Goal: Communication & Community: Answer question/provide support

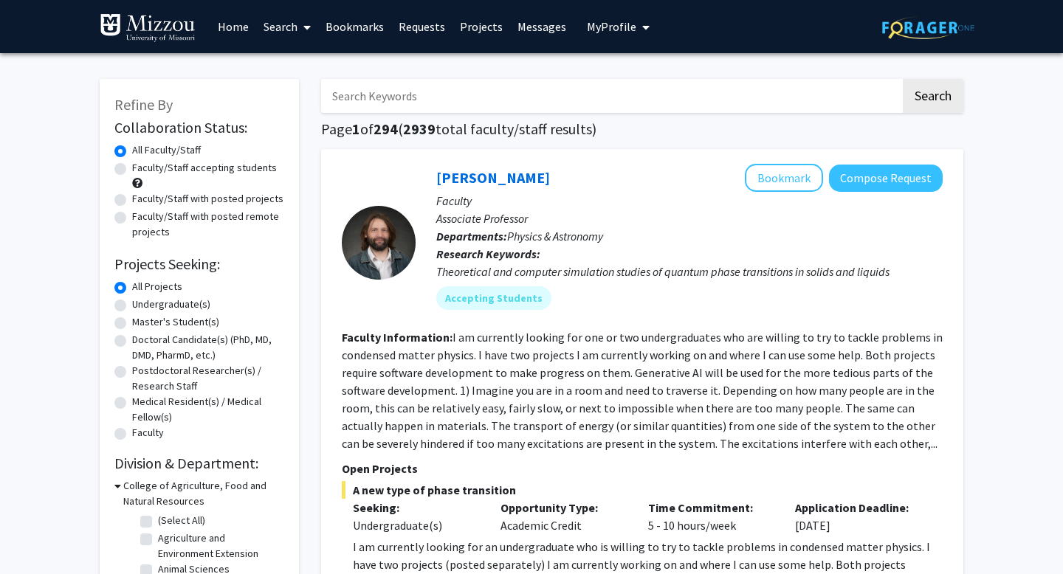
click at [539, 21] on link "Messages" at bounding box center [541, 27] width 63 height 52
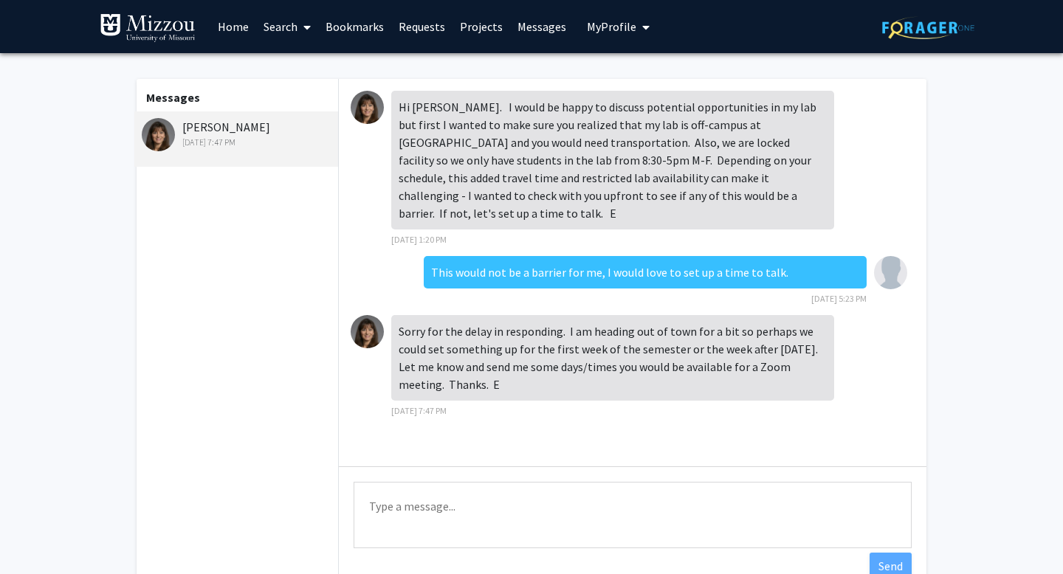
click at [252, 29] on link "Home" at bounding box center [233, 27] width 46 height 52
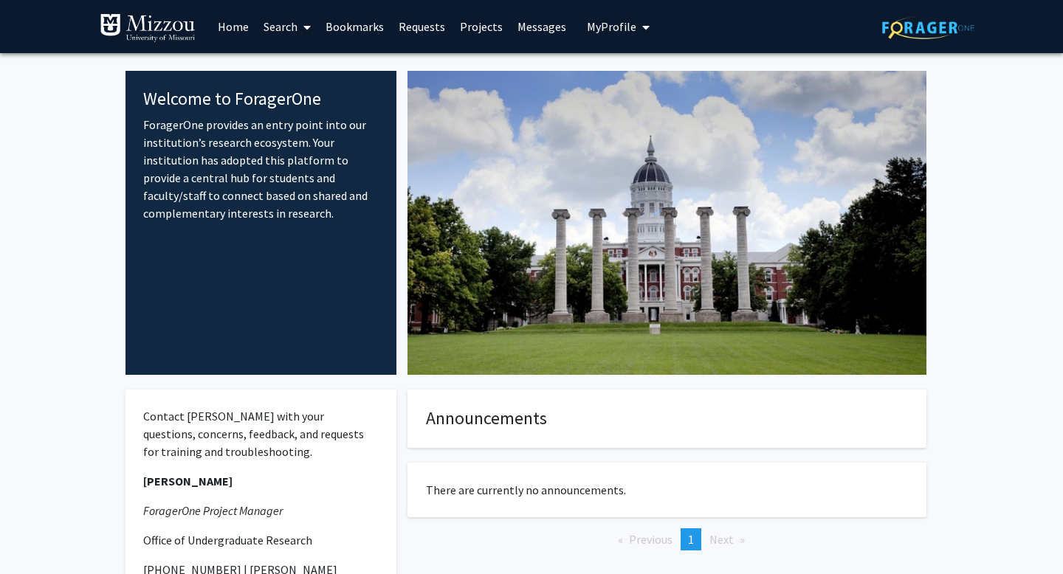
click at [474, 35] on link "Projects" at bounding box center [481, 27] width 58 height 52
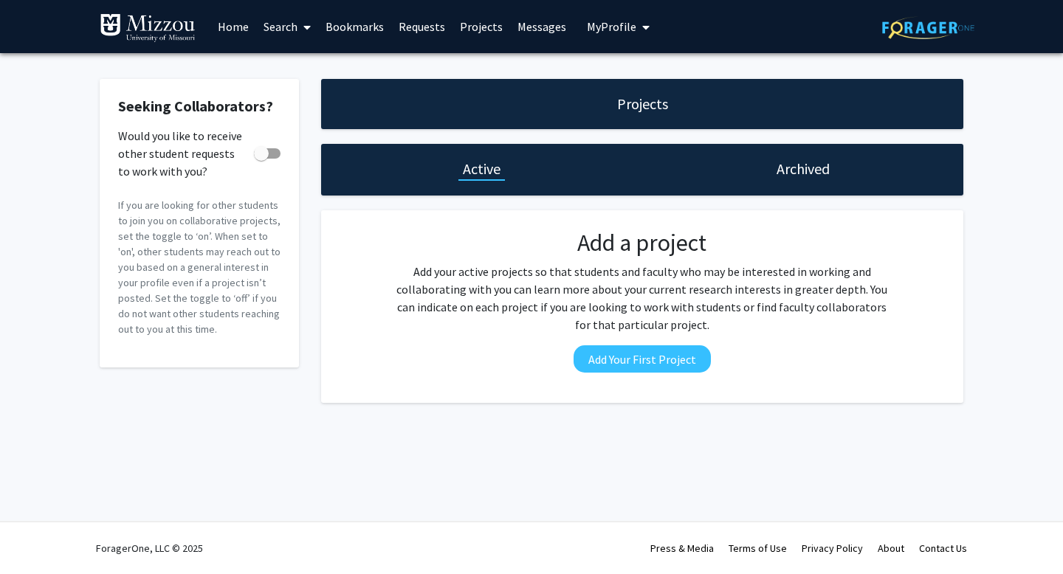
click at [415, 30] on link "Requests" at bounding box center [421, 27] width 61 height 52
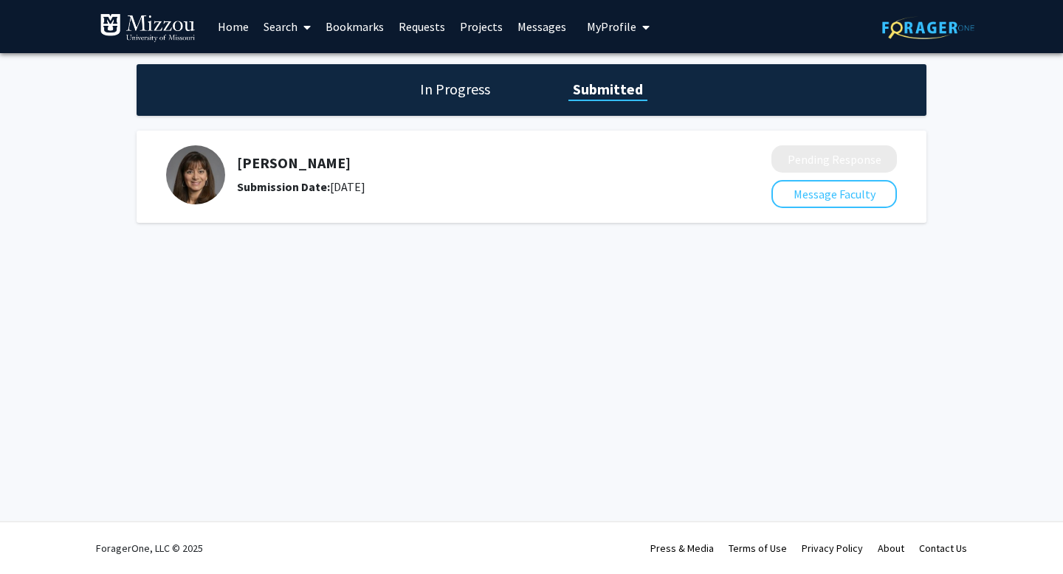
click at [228, 25] on link "Home" at bounding box center [233, 27] width 46 height 52
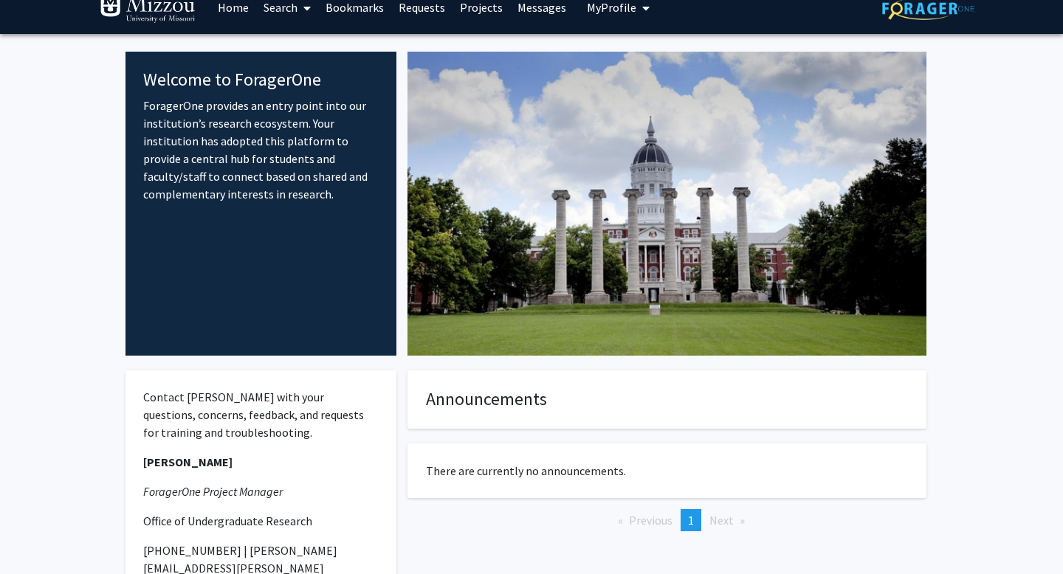
scroll to position [24, 0]
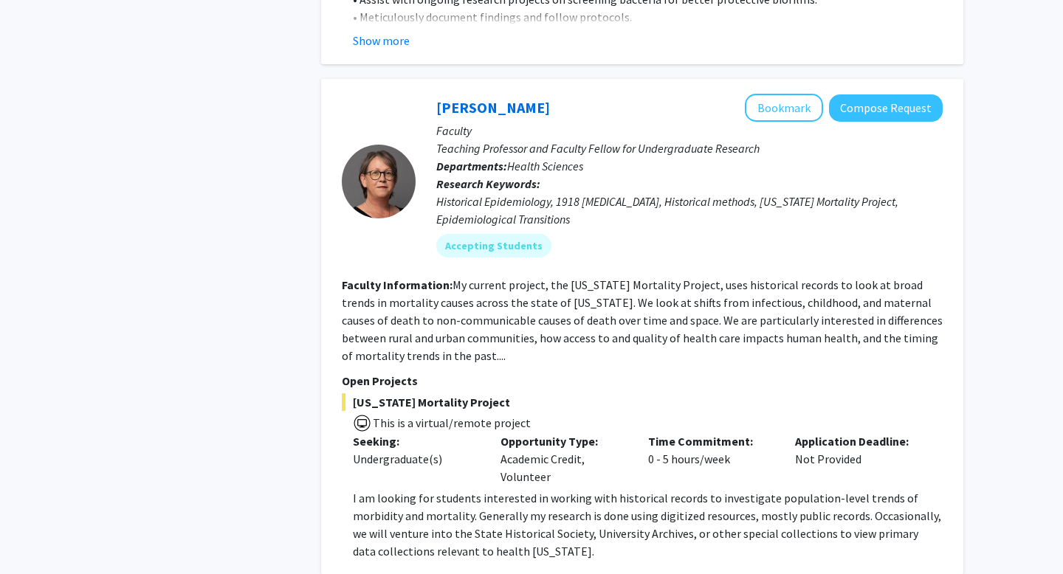
scroll to position [4073, 0]
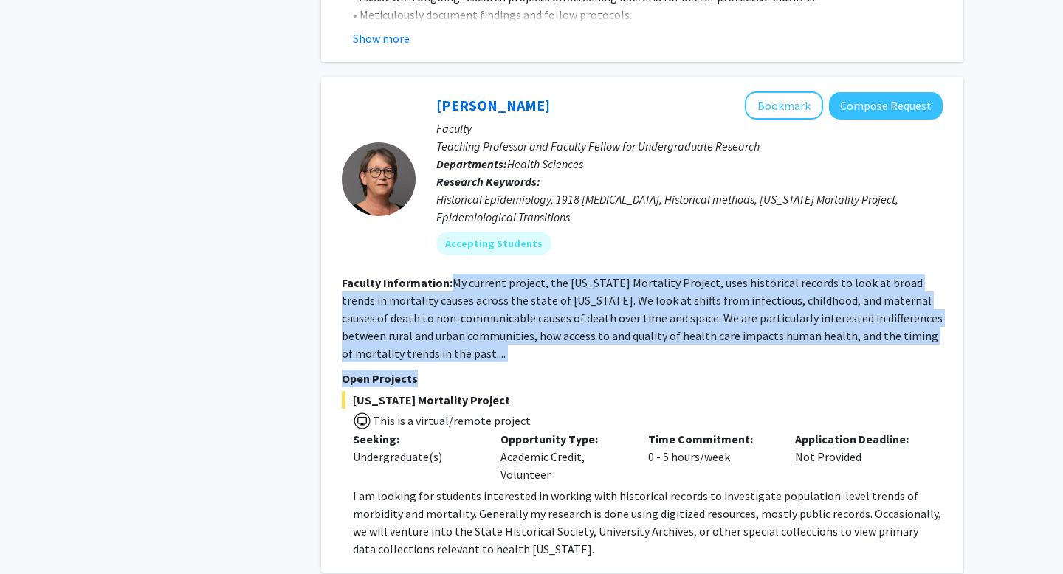
drag, startPoint x: 452, startPoint y: 213, endPoint x: 601, endPoint y: 306, distance: 175.4
click at [601, 306] on fg-search-faculty "[PERSON_NAME] Bookmark Compose Request Faculty Teaching Professor and Faculty F…" at bounding box center [642, 325] width 601 height 466
drag, startPoint x: 559, startPoint y: 402, endPoint x: 468, endPoint y: 394, distance: 91.9
click at [468, 430] on div "Seeking: Undergraduate(s) Opportunity Type: Academic Credit, Volunteer Time Com…" at bounding box center [631, 456] width 601 height 53
drag, startPoint x: 397, startPoint y: 284, endPoint x: 449, endPoint y: 207, distance: 92.9
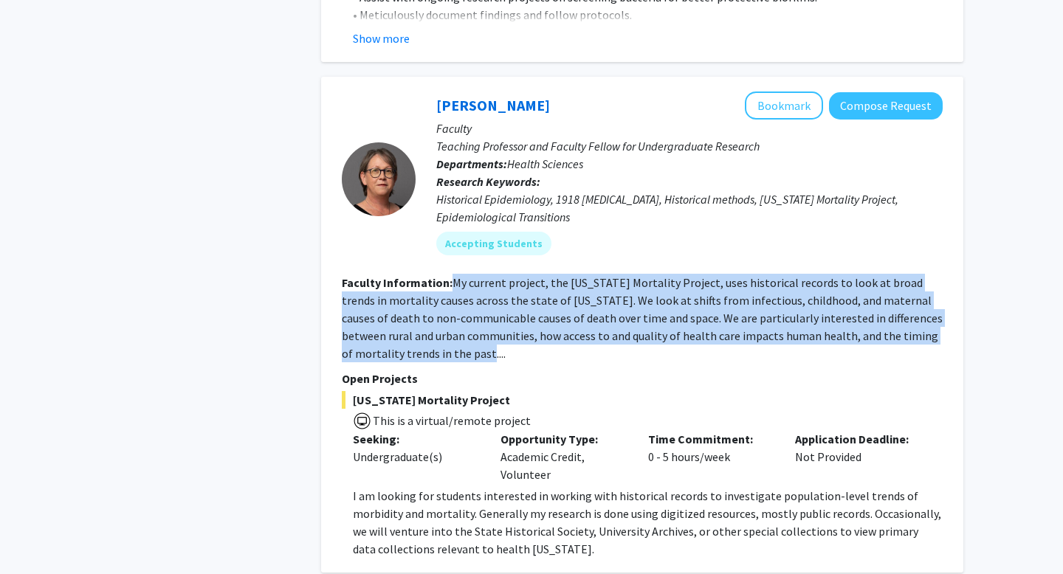
click at [449, 274] on section "Faculty Information: My current project, the [US_STATE] Mortality Project, uses…" at bounding box center [642, 318] width 601 height 89
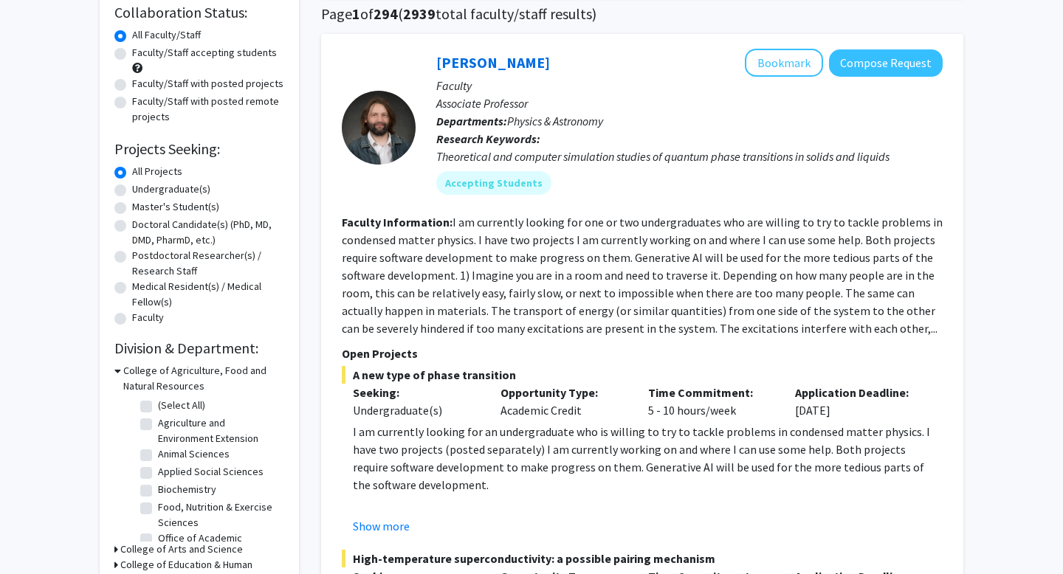
scroll to position [0, 0]
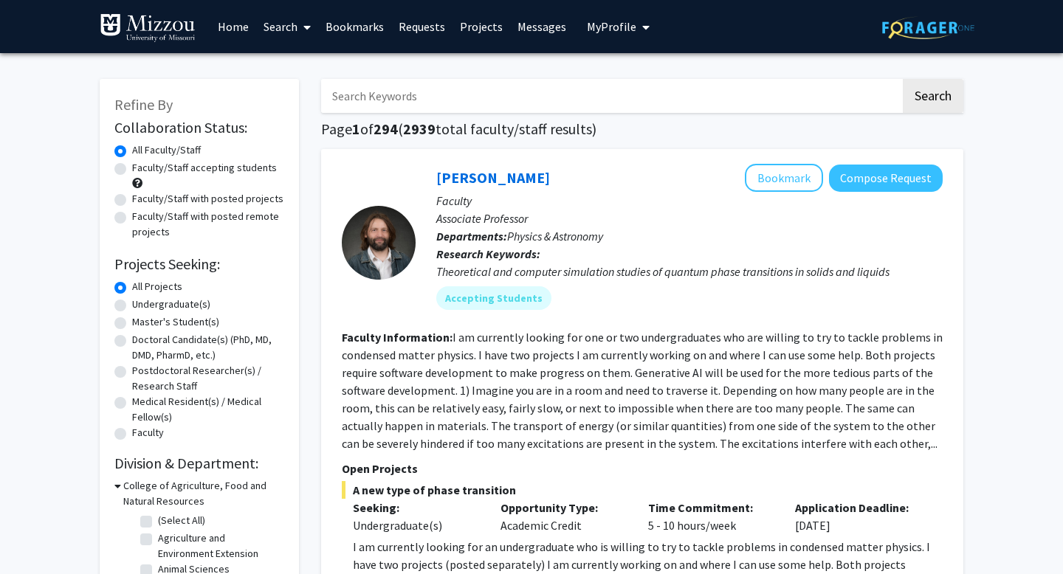
click at [540, 35] on link "Messages" at bounding box center [541, 27] width 63 height 52
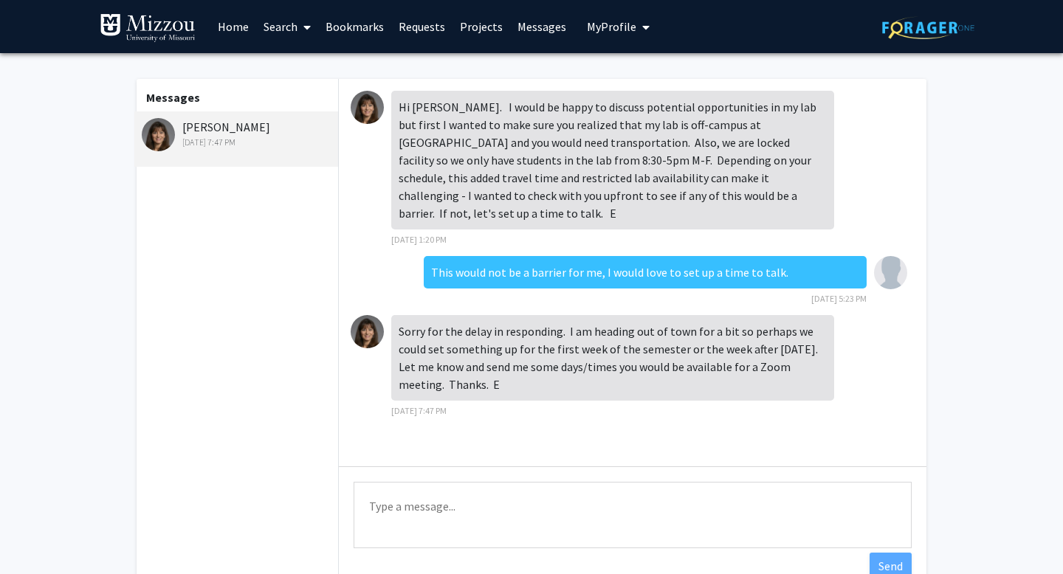
click at [517, 530] on textarea "Type a message" at bounding box center [632, 515] width 558 height 66
drag, startPoint x: 520, startPoint y: 508, endPoint x: 322, endPoint y: 505, distance: 197.8
click at [322, 505] on div "Messages [PERSON_NAME] [DATE] 7:47 PM Hi [PERSON_NAME]. I would be happy to dis…" at bounding box center [531, 337] width 816 height 517
click at [655, 508] on textarea "Thank you for getting back to me! I am available all day on [DATE]" at bounding box center [632, 515] width 558 height 66
click at [713, 512] on textarea "Thank you for getting back to me! I am available all day [DATE]" at bounding box center [632, 515] width 558 height 66
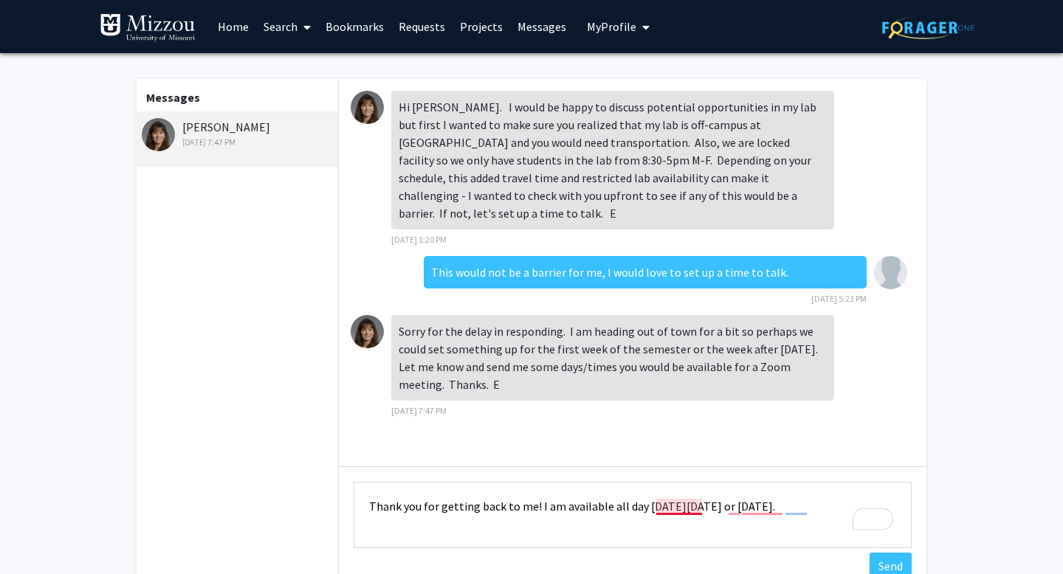
click at [676, 507] on textarea "Thank you for getting back to me! I am available all day [DATE][DATE] or [DATE]." at bounding box center [632, 515] width 558 height 66
click at [735, 505] on textarea "Thank you for getting back to me! I am available all day [DATE][DATE] or [DATE]." at bounding box center [632, 515] width 558 height 66
click at [770, 505] on textarea "Thank you for getting back to me! I am available all day [DATE][DATE], or [DATE…" at bounding box center [632, 515] width 558 height 66
click at [806, 514] on textarea "Thank you for getting back to me! I am available all day [DATE][DATE], or [DATE…" at bounding box center [632, 515] width 558 height 66
click at [805, 504] on textarea "Thank you for getting back to me! I am available all day [DATE][DATE], or [DATE…" at bounding box center [632, 515] width 558 height 66
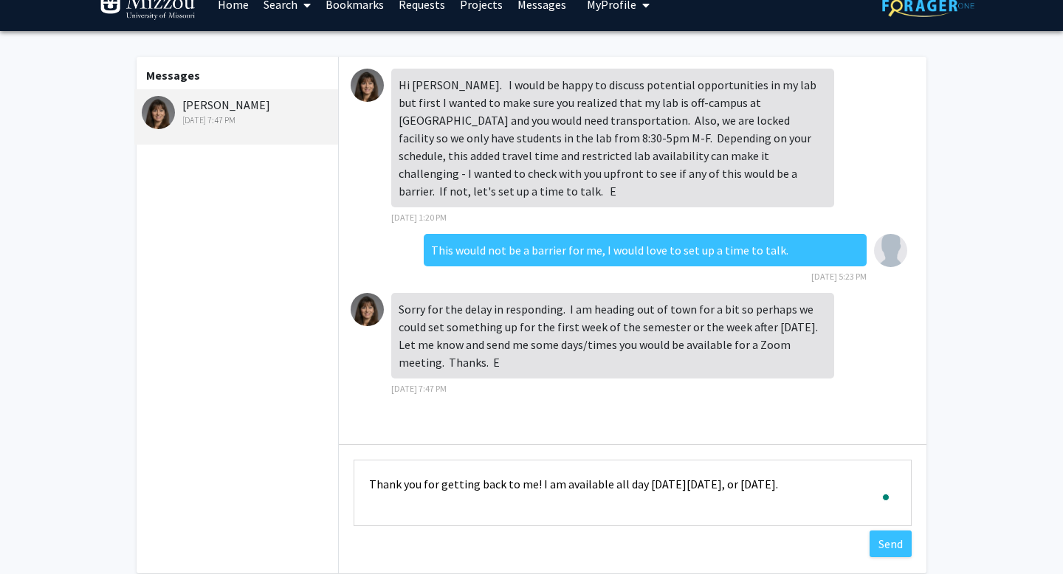
scroll to position [31, 0]
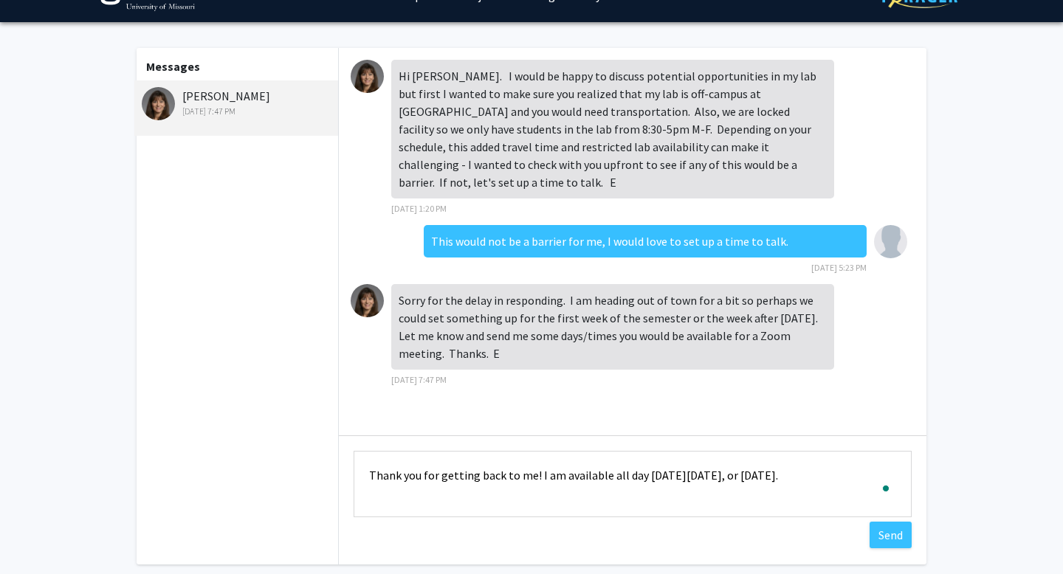
click at [891, 483] on button "Open Grammarly." at bounding box center [886, 489] width 12 height 12
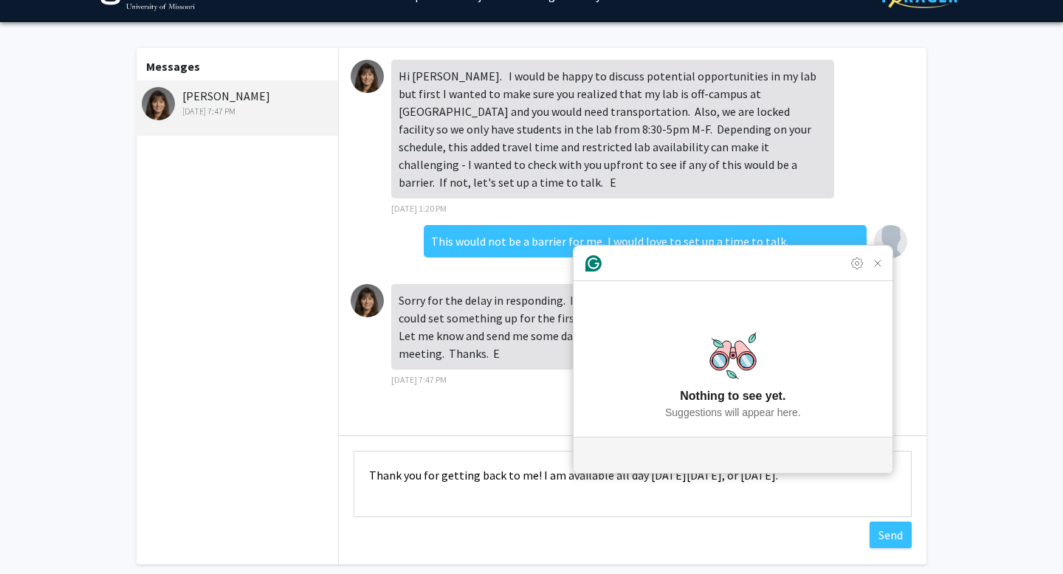
click at [891, 480] on textarea "Thank you for getting back to me! I am available all day [DATE][DATE], or [DATE…" at bounding box center [632, 484] width 558 height 66
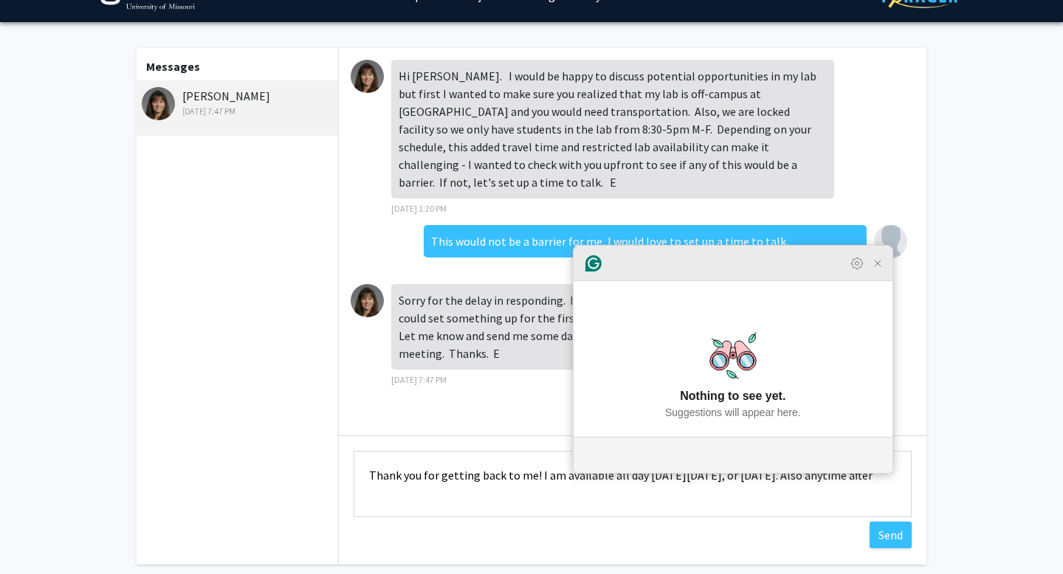
click at [871, 269] on icon "Close Grammarly Assistant" at bounding box center [877, 264] width 12 height 12
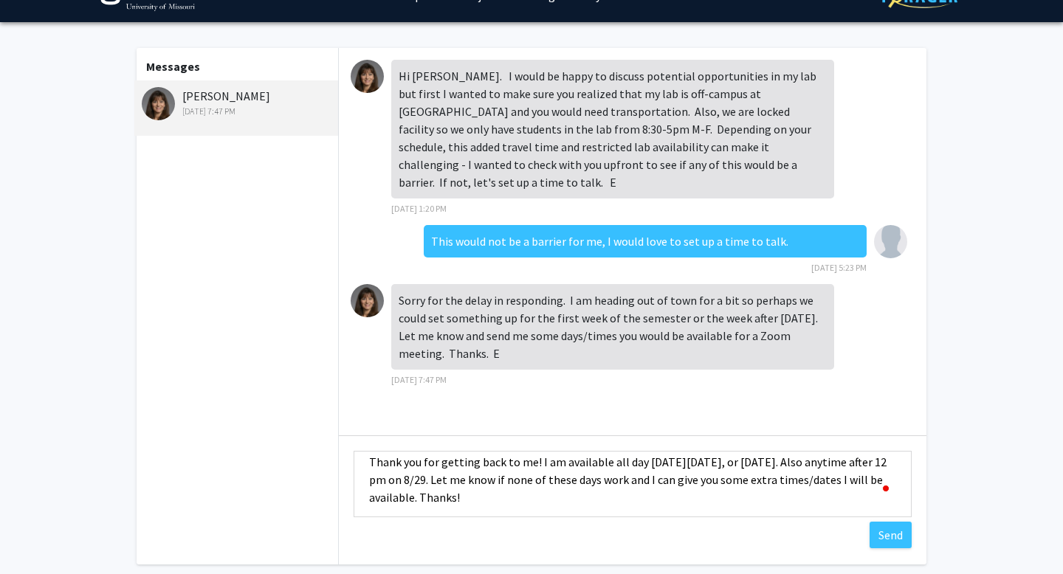
scroll to position [18, 0]
click at [379, 477] on textarea "Thank you for getting back to me! I am available all day [DATE][DATE], or [DATE…" at bounding box center [632, 484] width 558 height 66
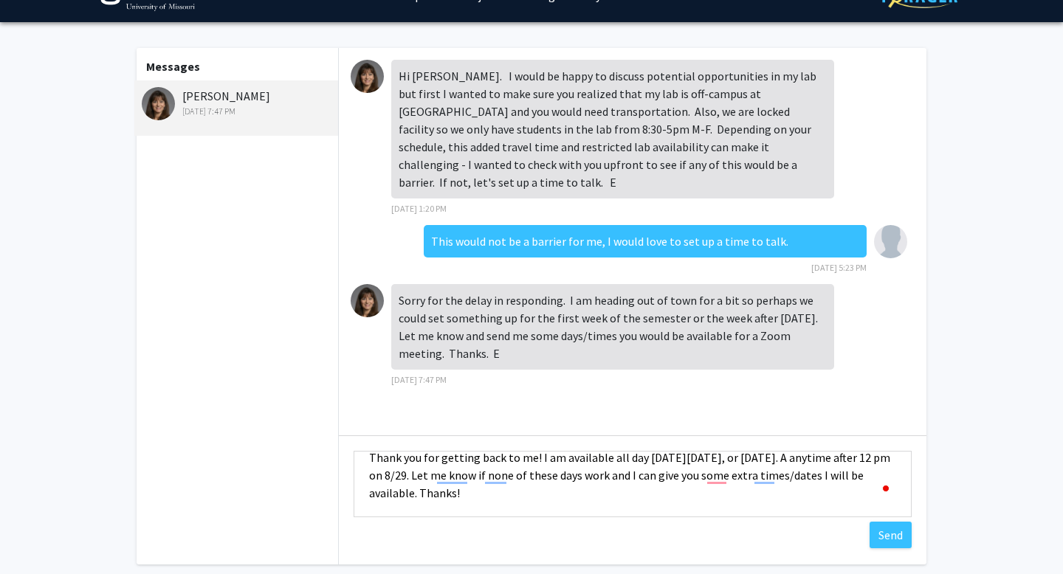
scroll to position [16, 0]
click at [503, 473] on textarea "Thank you for getting back to me! I am available all day [DATE][DATE], or [DATE…" at bounding box center [632, 484] width 558 height 66
click at [375, 474] on textarea "Thank you for getting back to me! I am available all day [DATE][DATE], or [DATE…" at bounding box center [632, 484] width 558 height 66
click at [763, 474] on textarea "Thank you for getting back to me! I am available all day [DATE][DATE], or [DATE…" at bounding box center [632, 484] width 558 height 66
click at [809, 480] on textarea "Thank you for getting back to me! I am available all day [DATE][DATE], or [DATE…" at bounding box center [632, 484] width 558 height 66
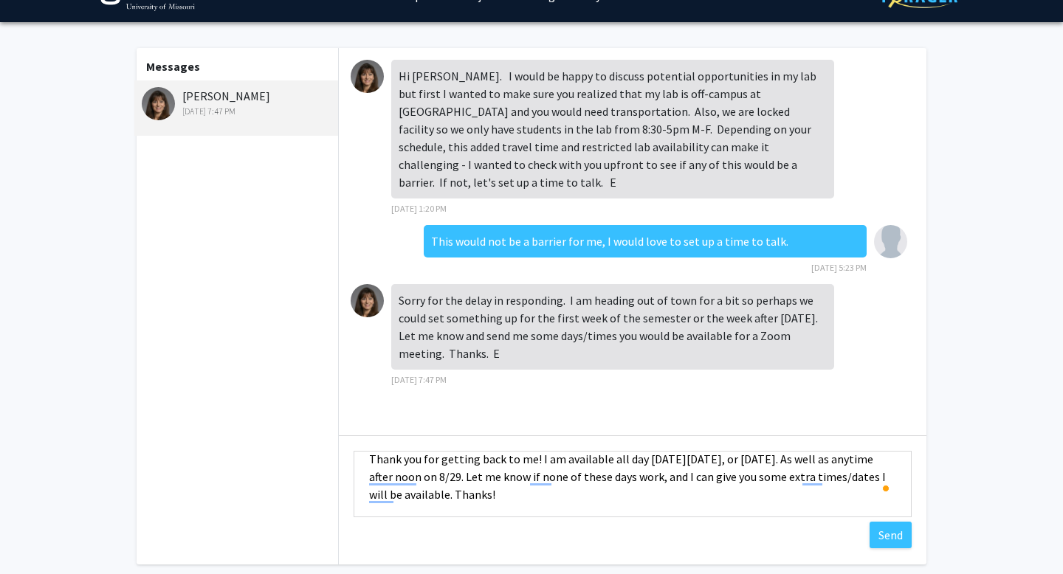
click at [809, 480] on textarea "Thank you for getting back to me! I am available all day [DATE][DATE], or [DATE…" at bounding box center [632, 484] width 558 height 66
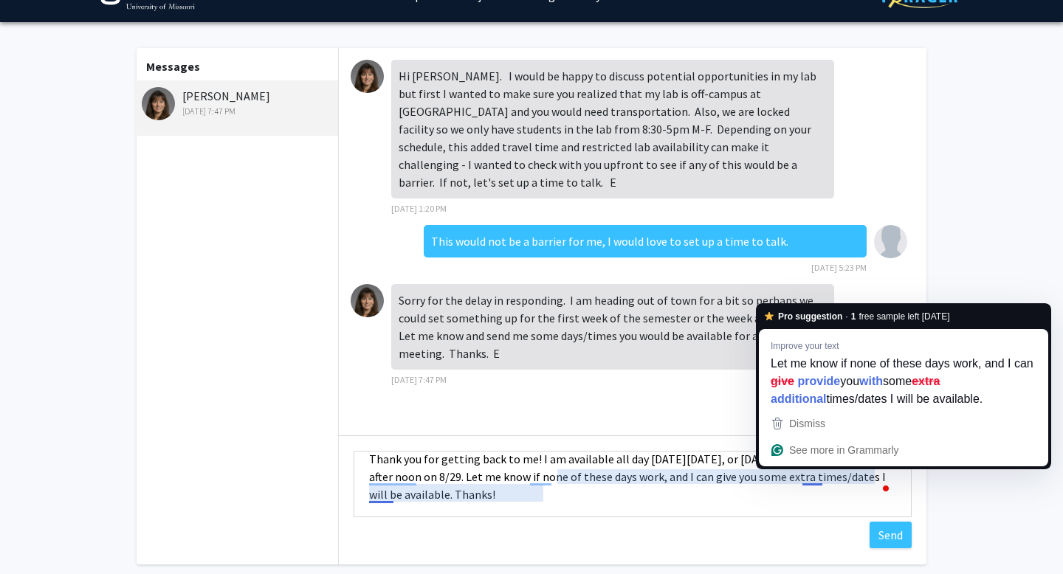
click at [812, 477] on textarea "Thank you for getting back to me! I am available all day [DATE][DATE], or [DATE…" at bounding box center [632, 484] width 558 height 66
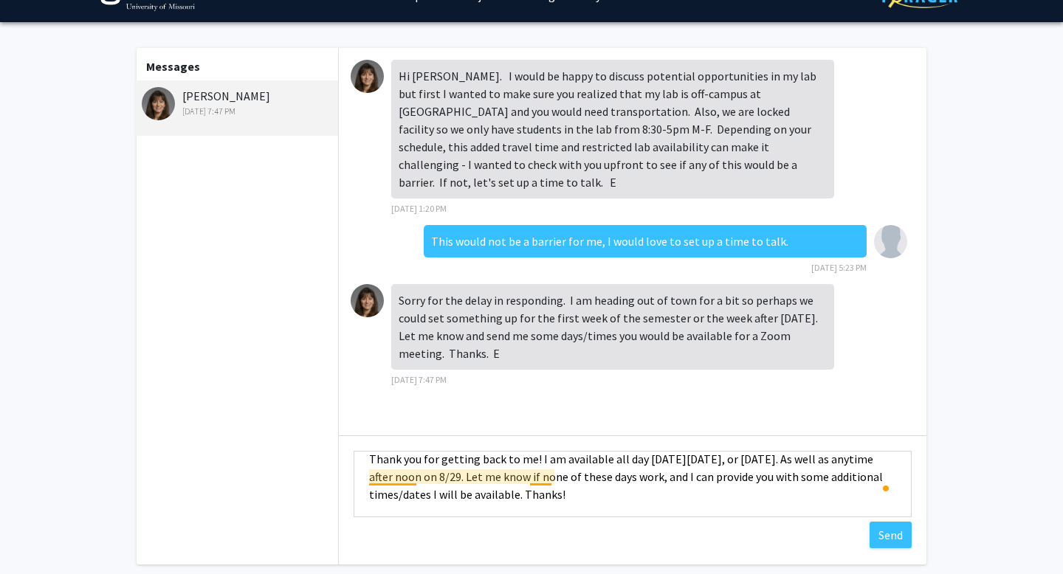
click at [392, 474] on textarea "Thank you for getting back to me! I am available all day [DATE][DATE], or [DATE…" at bounding box center [632, 484] width 558 height 66
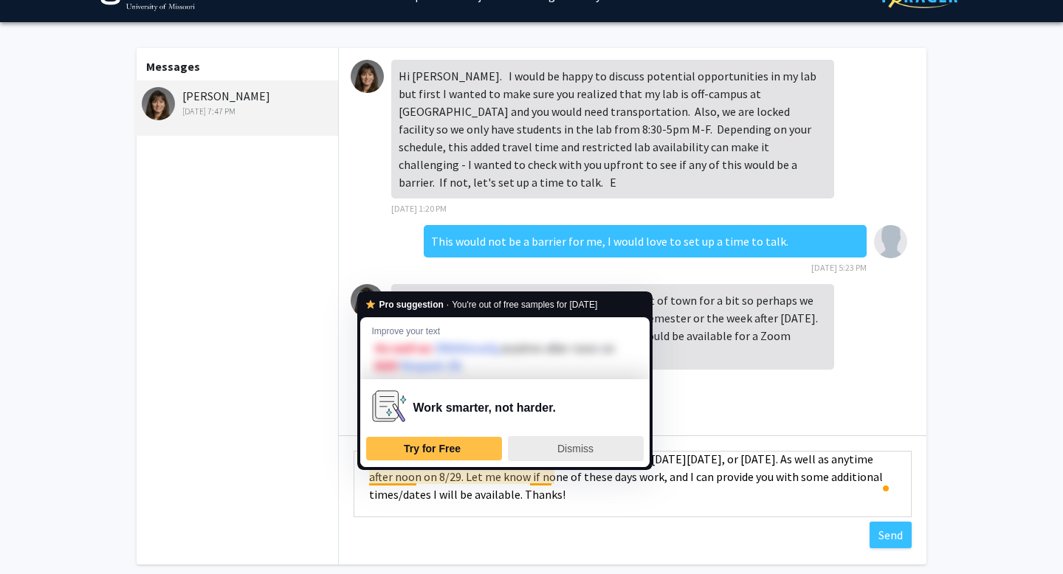
click at [559, 436] on button "Dismiss" at bounding box center [576, 448] width 136 height 25
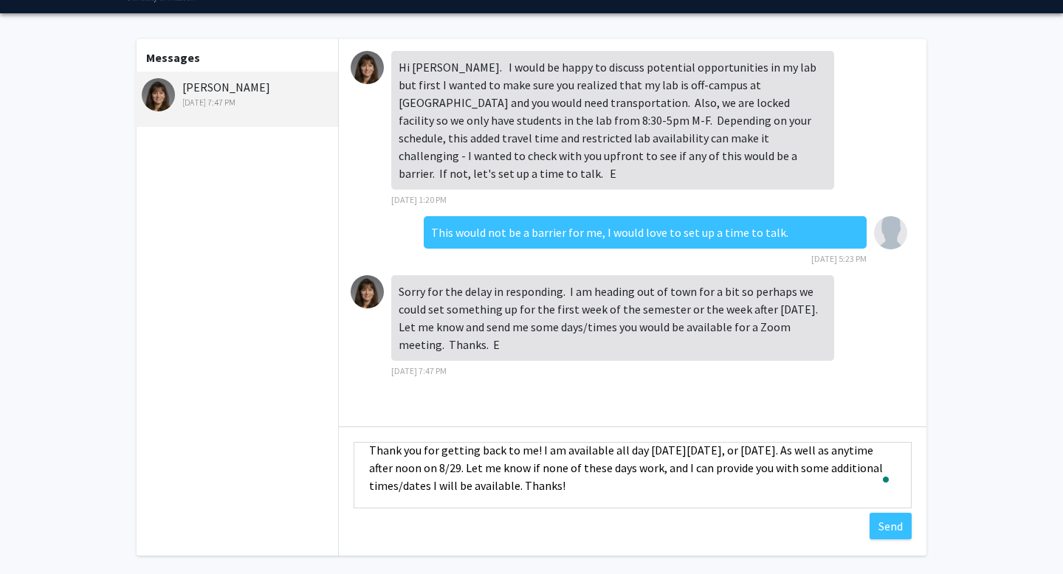
scroll to position [46, 0]
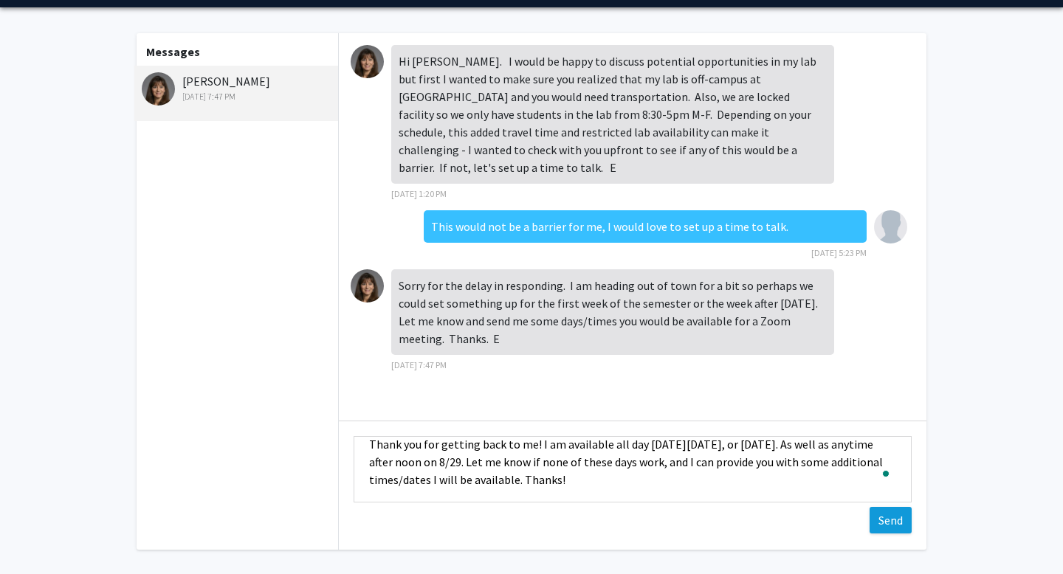
type textarea "Thank you for getting back to me! I am available all day [DATE][DATE], or [DATE…"
click at [885, 517] on button "Send" at bounding box center [890, 520] width 42 height 27
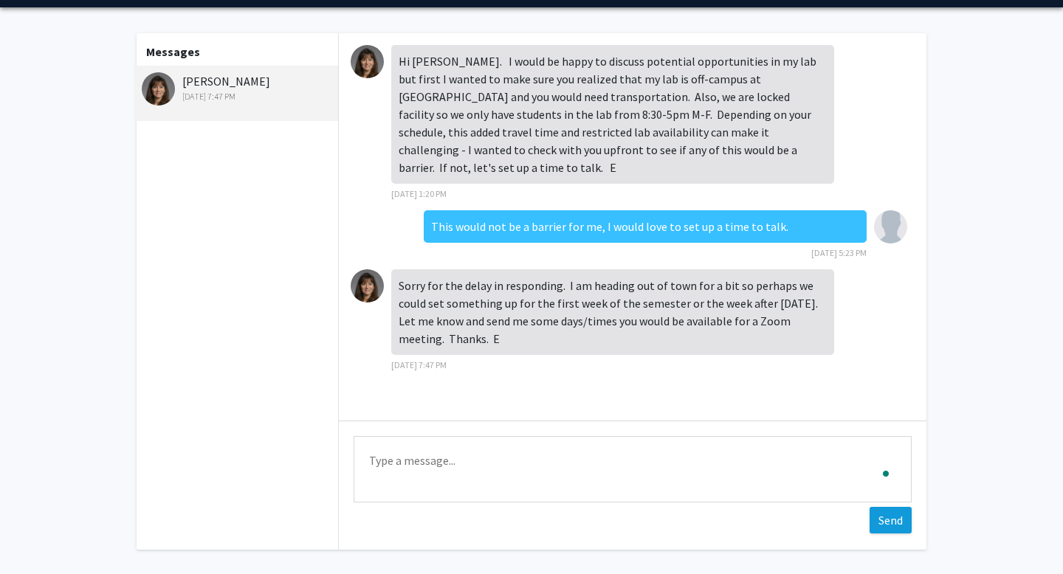
scroll to position [67, 0]
